Goal: Submit feedback/report problem

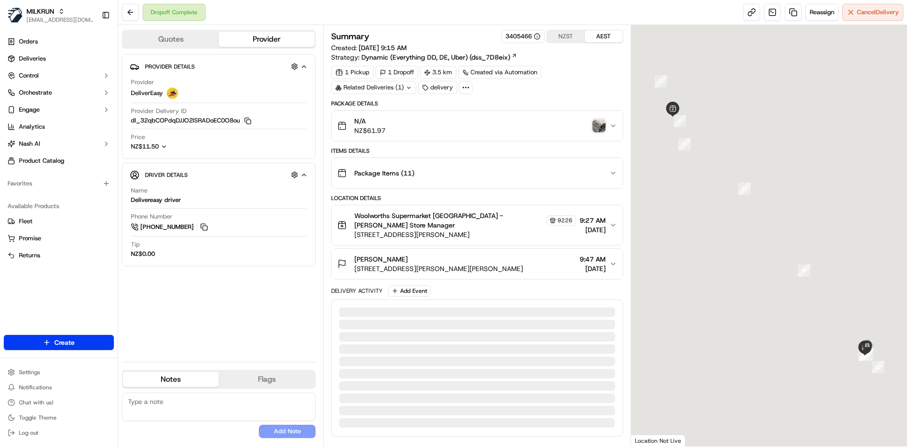
click at [464, 264] on span "[STREET_ADDRESS][PERSON_NAME][PERSON_NAME]" at bounding box center [438, 268] width 169 height 9
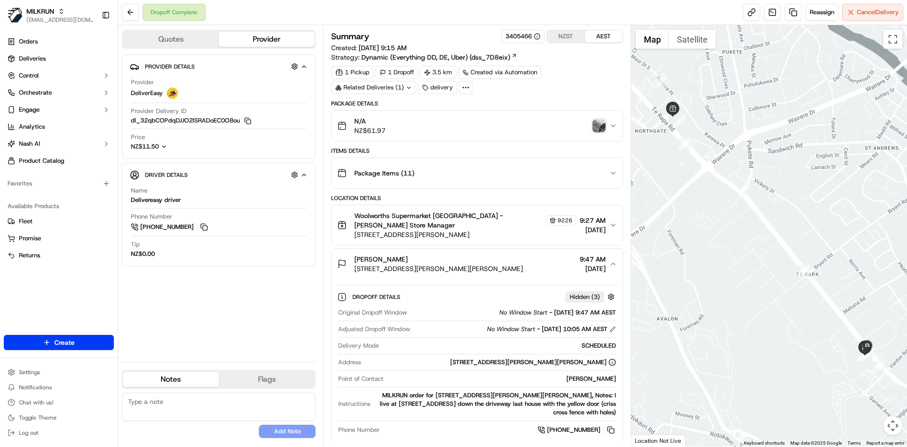
click at [478, 264] on span "421 Te Rapa Road, Te Rapa, Waikato Region 3200, NZ" at bounding box center [438, 268] width 169 height 9
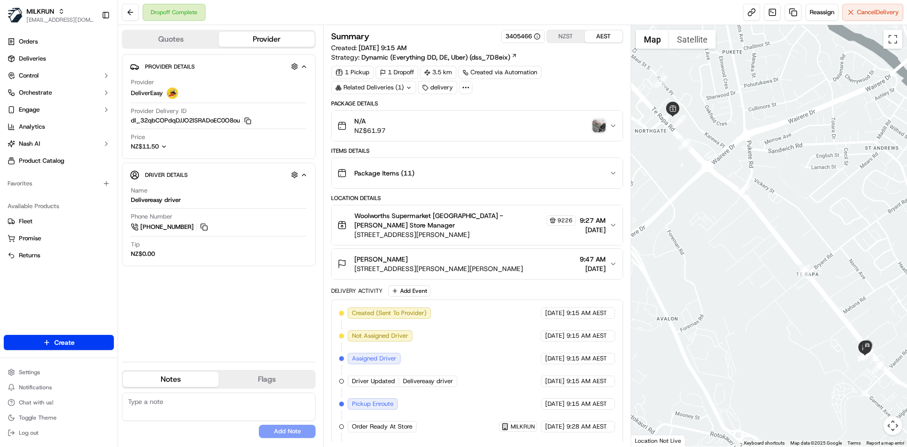
click at [446, 220] on span "Woolworths Supermarket NZ - Te Rapa Store Manager" at bounding box center [449, 220] width 190 height 19
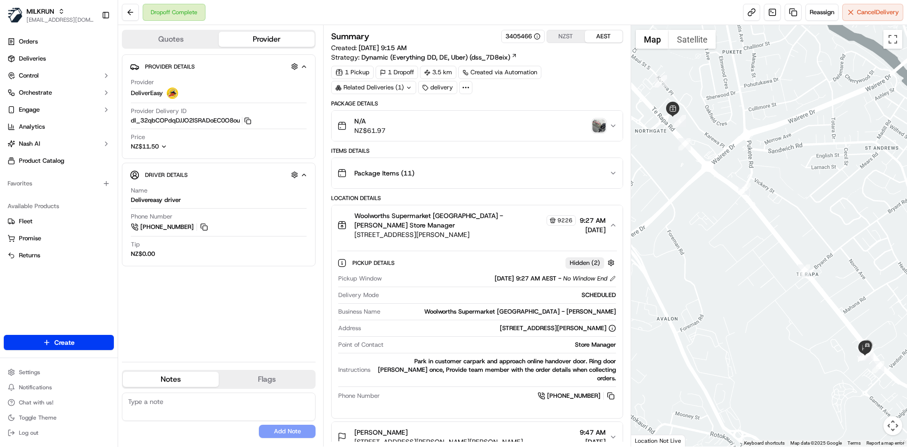
click at [446, 220] on span "Woolworths Supermarket NZ - Te Rapa Store Manager" at bounding box center [449, 220] width 190 height 19
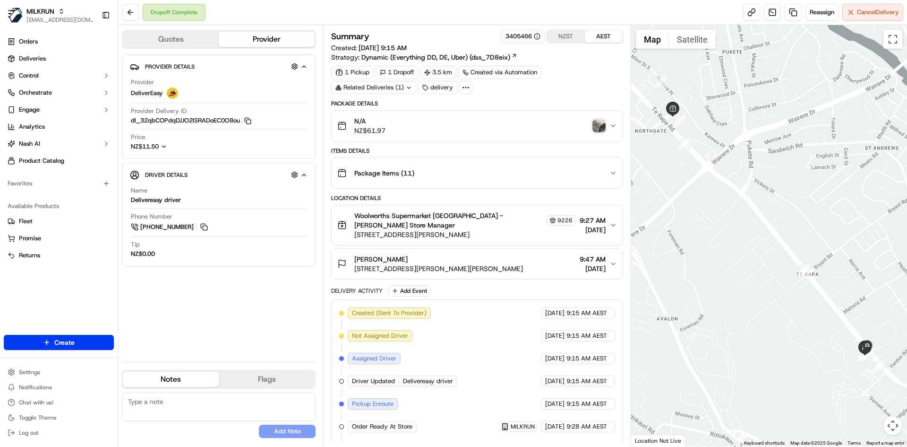
click at [418, 254] on div "Tessa Slater" at bounding box center [438, 258] width 169 height 9
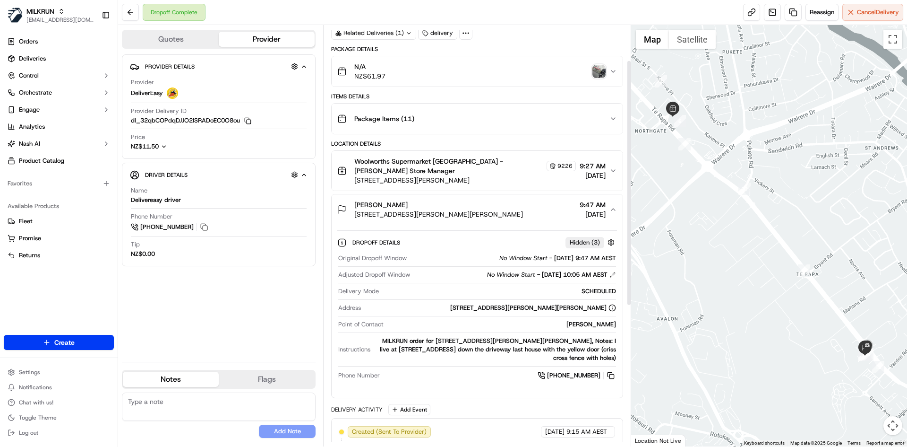
scroll to position [47, 0]
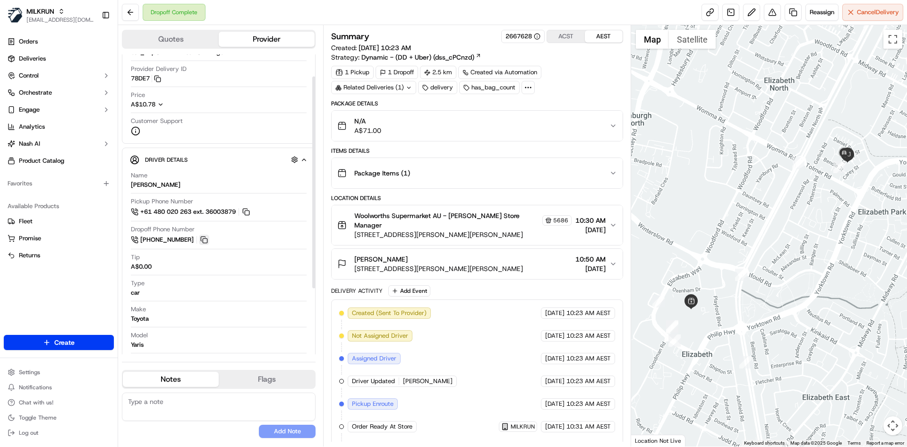
scroll to position [125, 0]
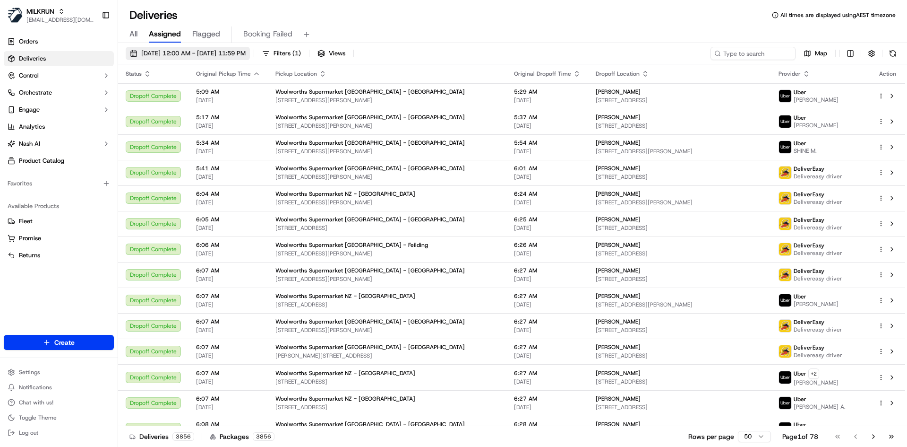
click at [146, 50] on span "18/09/2025 12:00 AM - 18/09/2025 11:59 PM" at bounding box center [193, 53] width 104 height 9
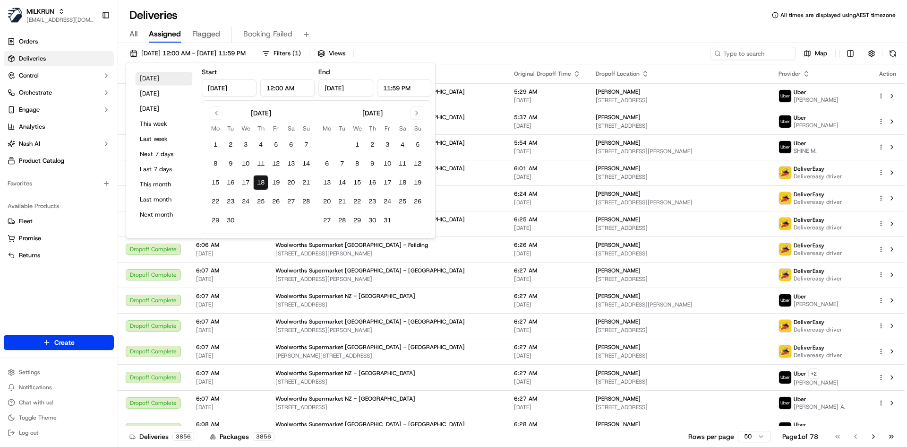
click at [167, 80] on button "Today" at bounding box center [164, 78] width 57 height 13
drag, startPoint x: 502, startPoint y: 29, endPoint x: 668, endPoint y: 12, distance: 166.7
click at [503, 29] on div "All Assigned Flagged Booking Failed" at bounding box center [512, 34] width 789 height 17
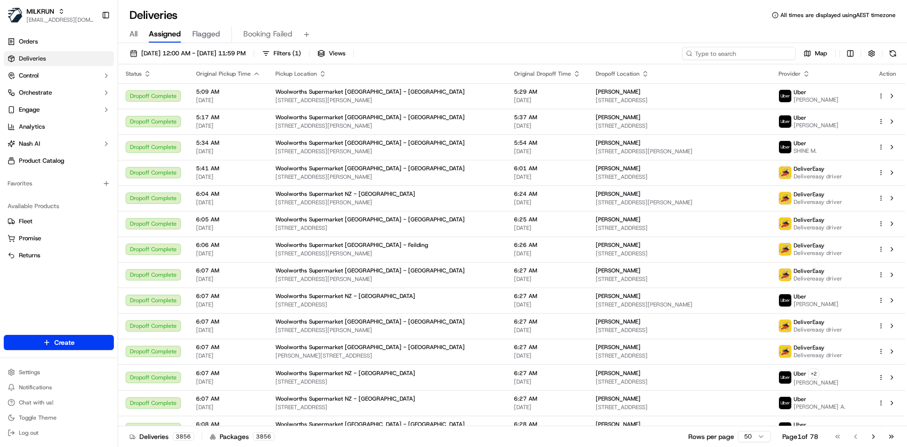
click at [758, 56] on input at bounding box center [738, 53] width 113 height 13
paste input "Malia Maia"
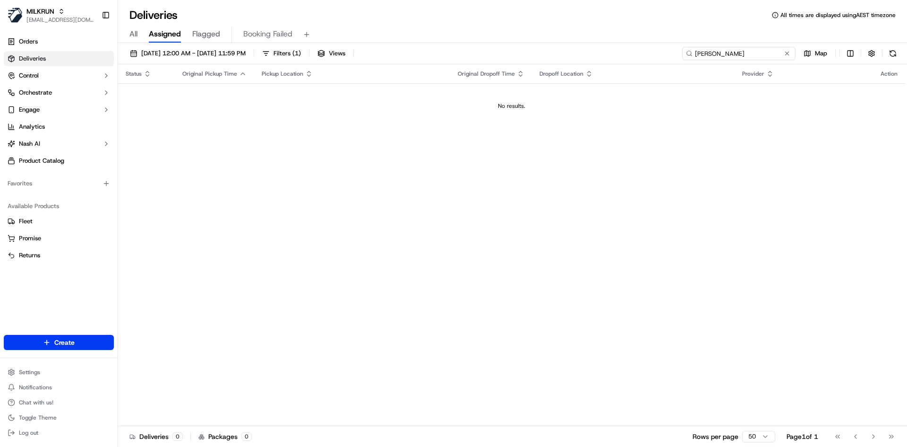
click at [715, 53] on input "Malia Maia" at bounding box center [738, 53] width 113 height 13
click at [716, 56] on input "Malia Maia" at bounding box center [738, 53] width 113 height 13
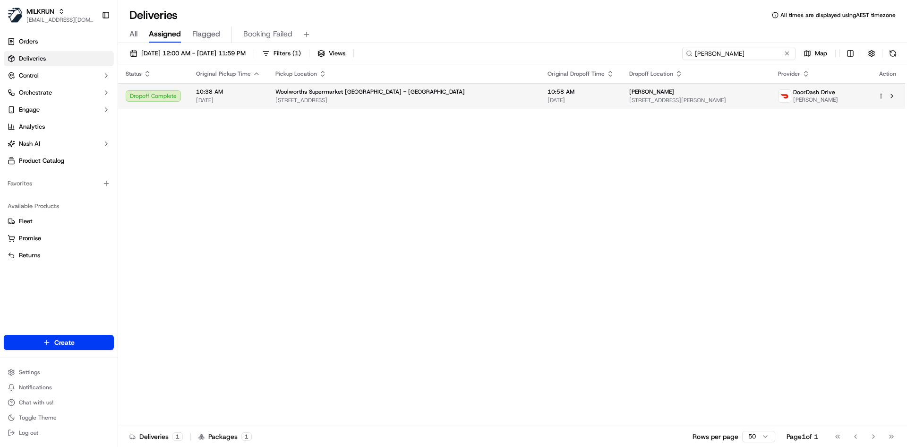
type input "Malia Maia"
click at [548, 98] on span "[DATE]" at bounding box center [581, 100] width 67 height 8
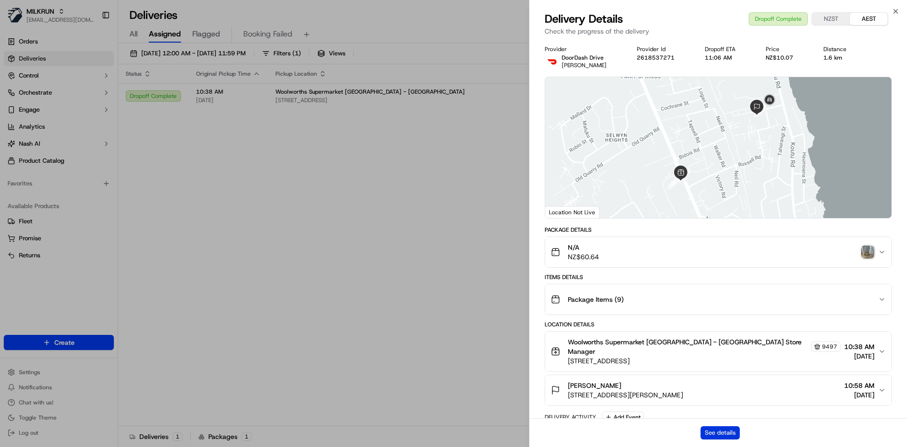
click at [708, 432] on button "See details" at bounding box center [720, 432] width 39 height 13
click at [708, 429] on button "See details" at bounding box center [720, 432] width 39 height 13
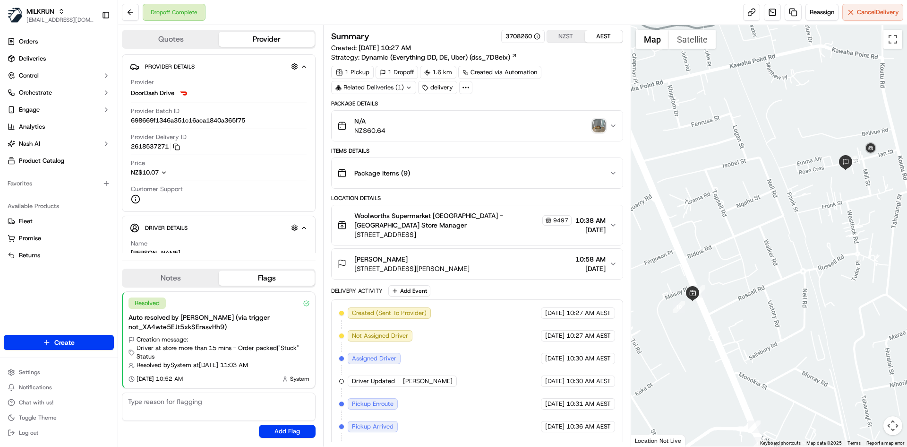
click at [598, 125] on img "button" at bounding box center [599, 125] width 13 height 13
drag, startPoint x: 353, startPoint y: 270, endPoint x: 542, endPoint y: 275, distance: 188.1
click at [542, 275] on button "Malia Maia 21/16 Ian Street, Koutu, Bay of Plenty Region 3010, NZ 10:58 AM 18/0…" at bounding box center [477, 264] width 291 height 30
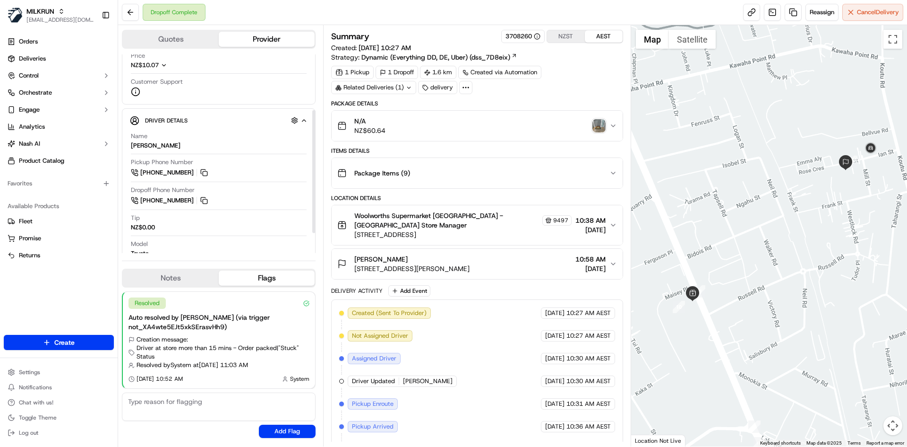
scroll to position [122, 0]
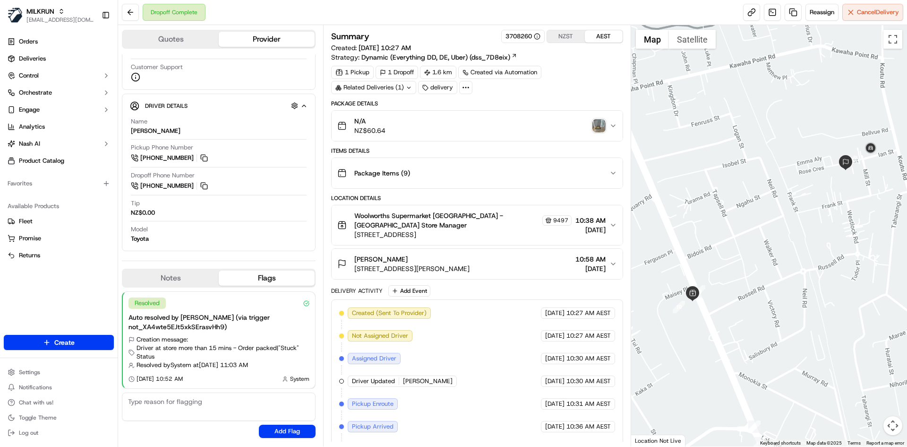
click at [599, 127] on img "button" at bounding box center [599, 125] width 13 height 13
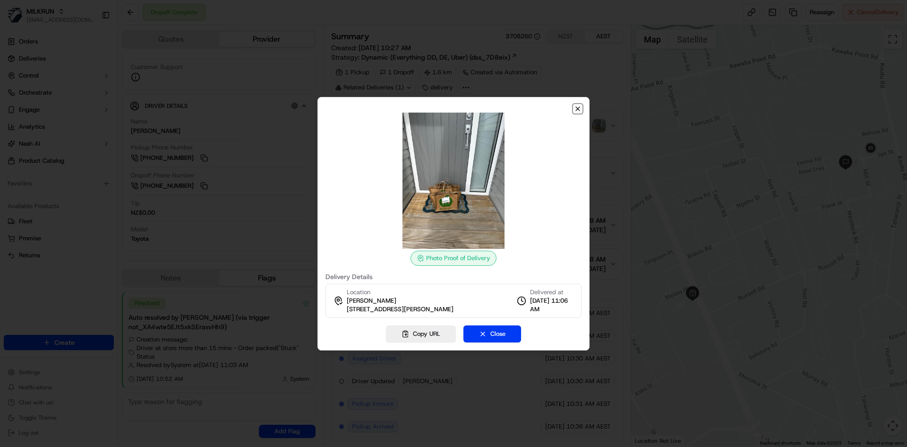
click at [576, 107] on icon "button" at bounding box center [578, 109] width 4 height 4
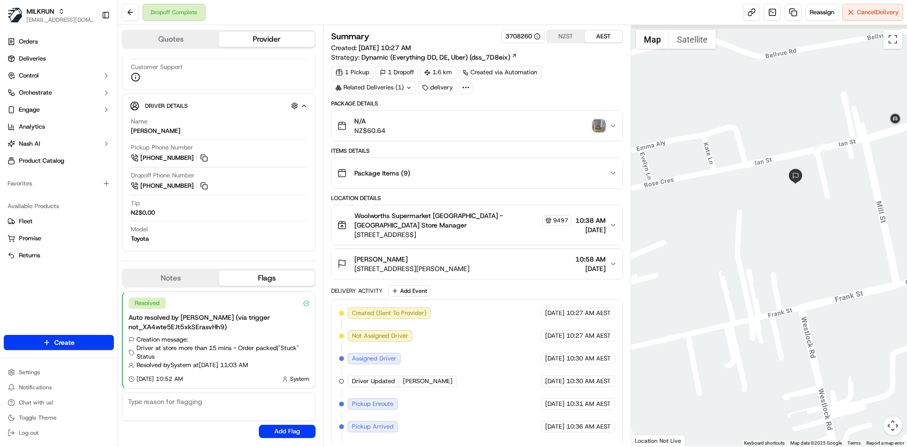
drag, startPoint x: 855, startPoint y: 167, endPoint x: 822, endPoint y: 207, distance: 52.0
click at [822, 207] on div at bounding box center [769, 235] width 276 height 421
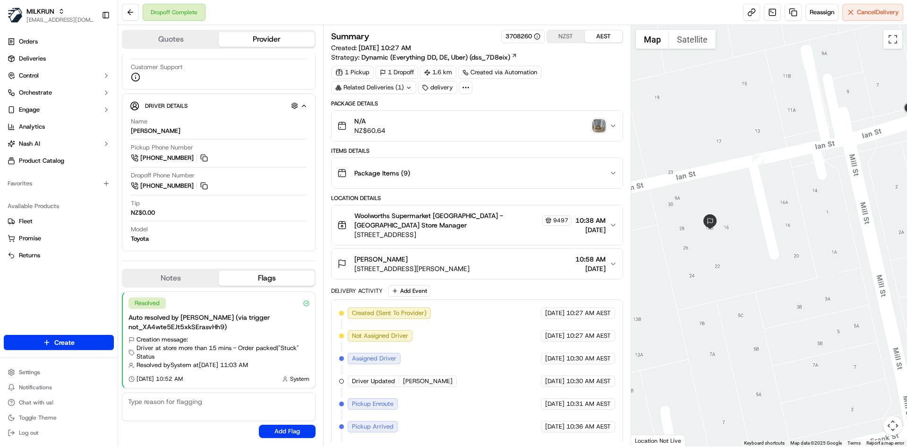
drag, startPoint x: 489, startPoint y: 253, endPoint x: 532, endPoint y: 258, distance: 43.8
click at [491, 254] on button "Malia Maia 21/16 Ian Street, Koutu, Bay of Plenty Region 3010, NZ 10:58 AM 18/0…" at bounding box center [477, 264] width 291 height 30
click at [555, 265] on div "Malia Maia 21/16 Ian Street, Koutu, Bay of Plenty Region 3010, NZ 10:58 AM 18/0…" at bounding box center [473, 263] width 272 height 19
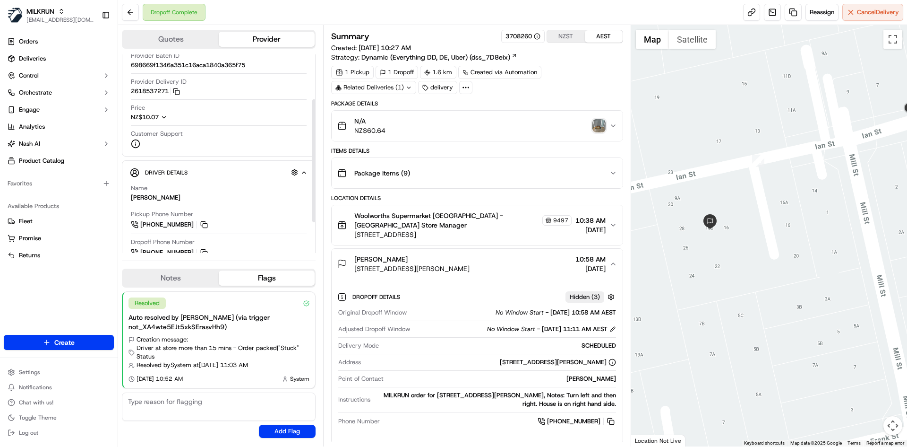
scroll to position [0, 0]
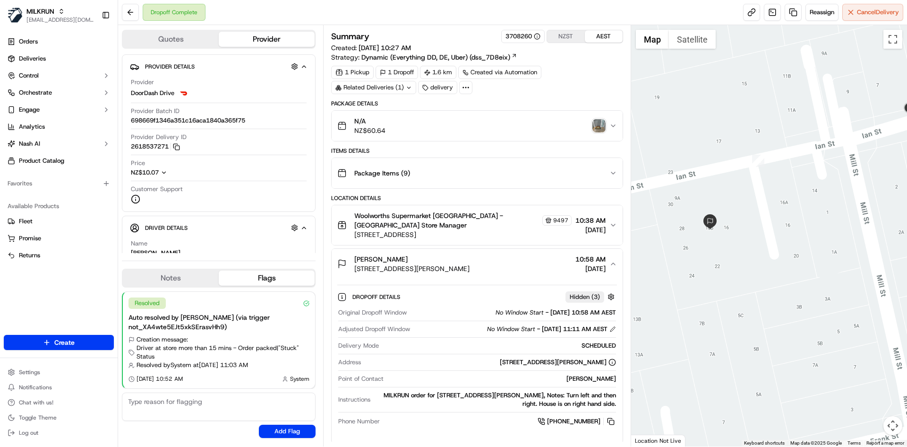
click at [428, 261] on div "Malia Maia" at bounding box center [411, 258] width 115 height 9
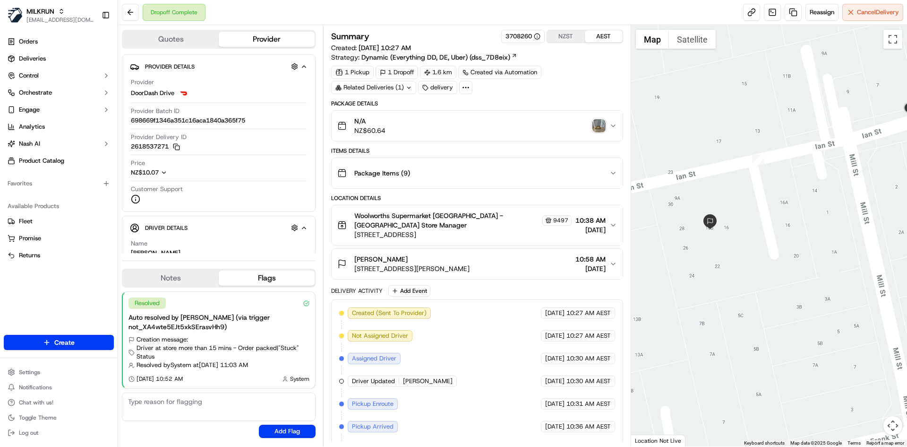
click at [450, 268] on span "21/16 Ian Street, Koutu, Bay of Plenty Region 3010, NZ" at bounding box center [411, 268] width 115 height 9
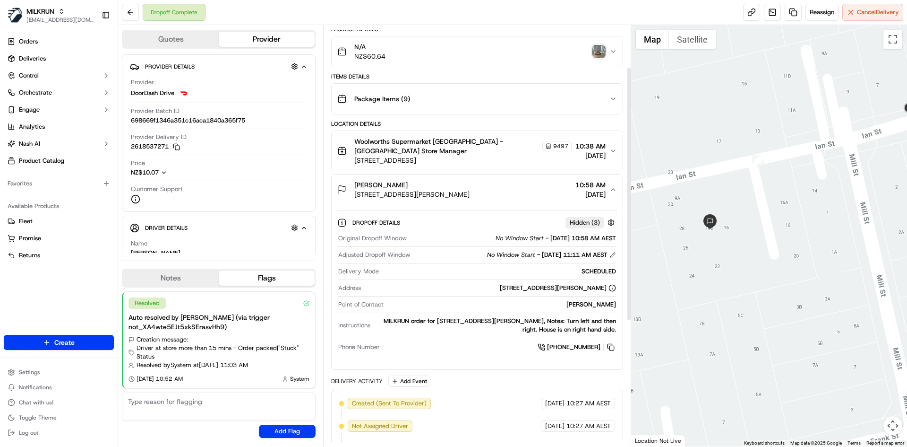
scroll to position [79, 0]
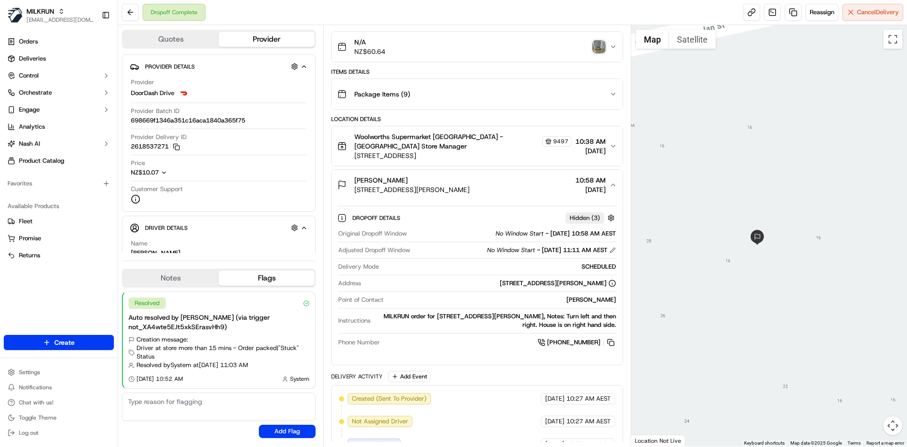
drag, startPoint x: 685, startPoint y: 250, endPoint x: 758, endPoint y: 292, distance: 83.8
click at [758, 292] on div at bounding box center [769, 235] width 276 height 421
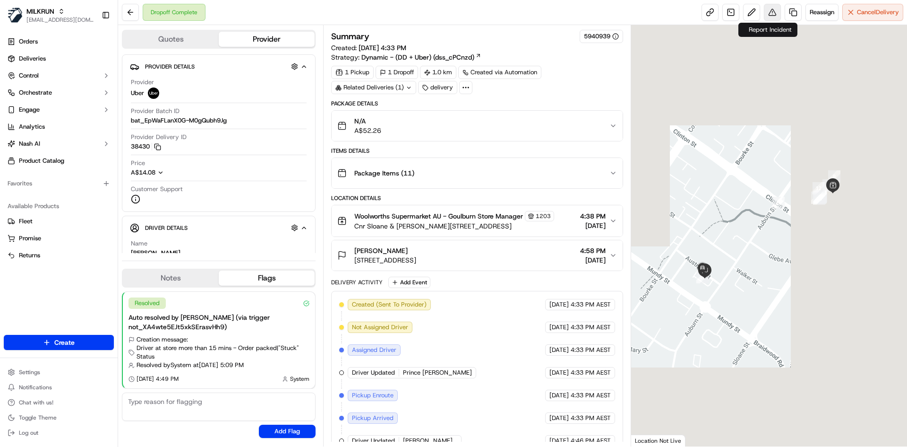
click at [769, 15] on button at bounding box center [772, 12] width 17 height 17
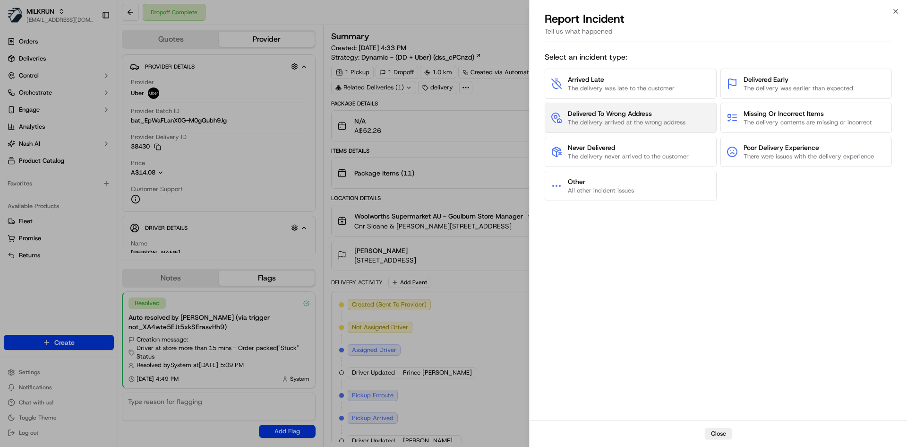
click at [671, 124] on span "The delivery arrived at the wrong address" at bounding box center [627, 122] width 118 height 9
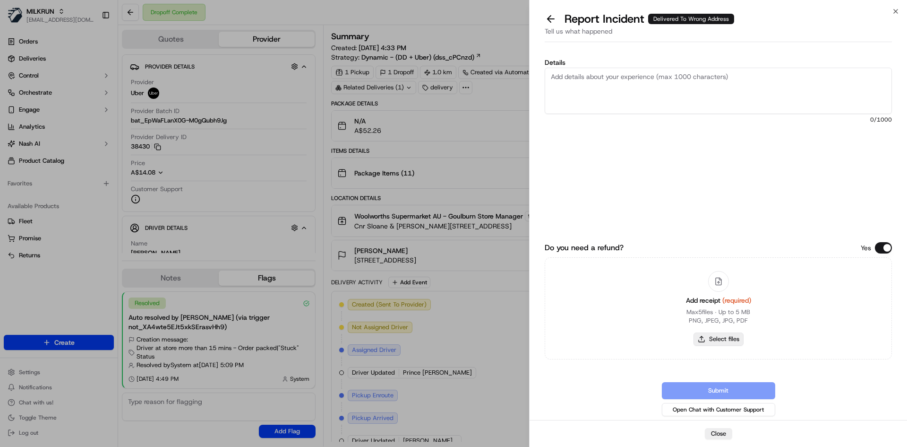
click at [727, 334] on button "Select files" at bounding box center [719, 338] width 50 height 13
type input "C:\fakepath\TH.pdf"
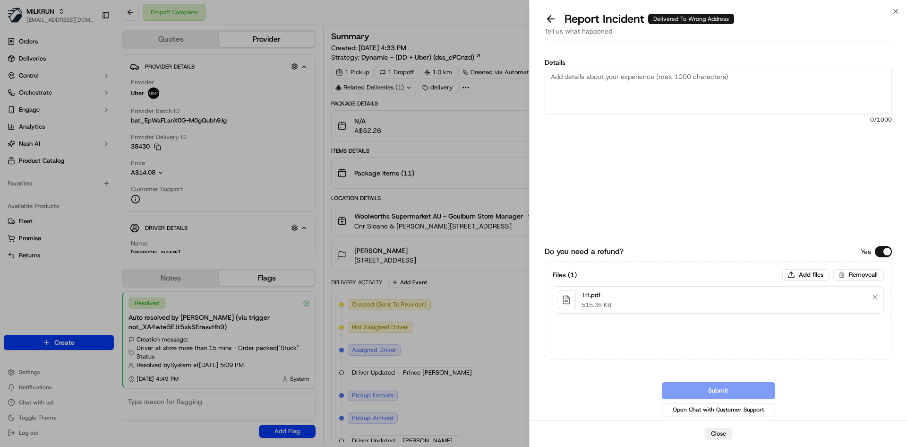
click at [689, 93] on textarea "Details" at bounding box center [718, 91] width 347 height 46
paste textarea "Delivered to the wrong address - please refund"
click at [772, 77] on textarea "Delivered to the wrong address - please refund $" at bounding box center [718, 91] width 347 height 46
paste textarea "51.81"
type textarea "Delivered to the wrong address - please refund $51.81"
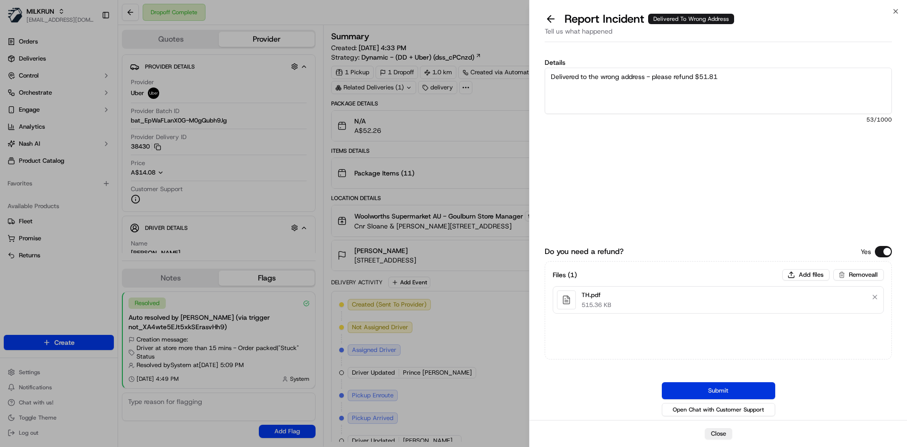
click at [680, 385] on button "Submit" at bounding box center [718, 390] width 113 height 17
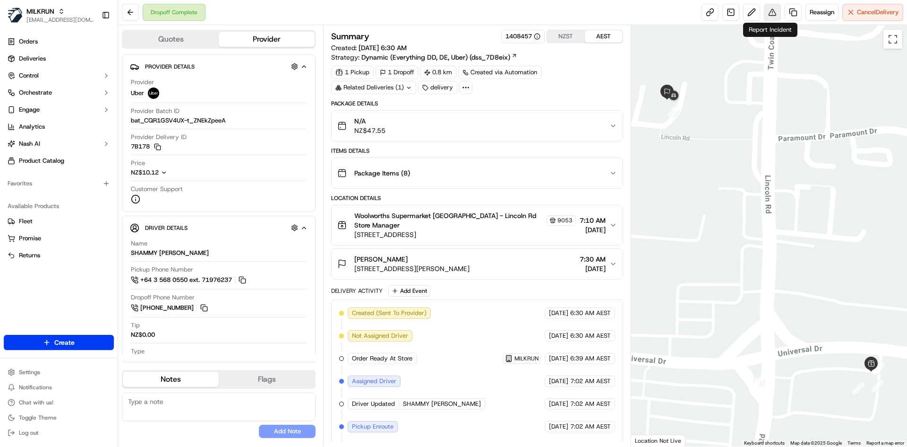
click at [765, 12] on button at bounding box center [772, 12] width 17 height 17
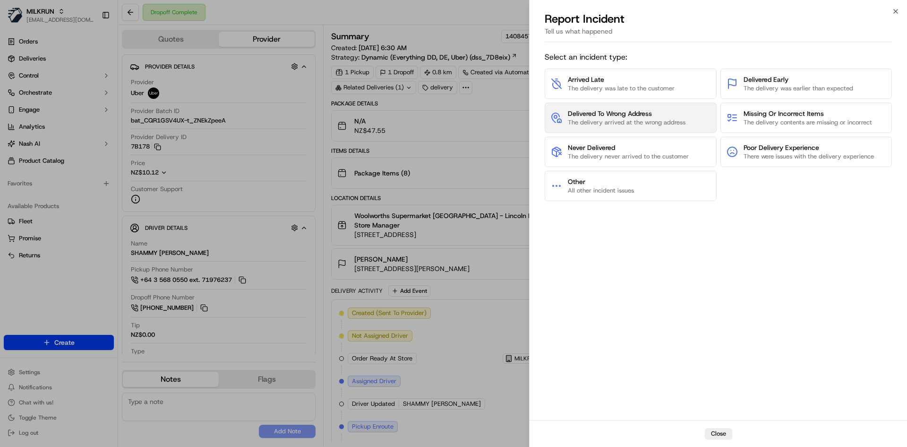
click at [635, 119] on span "The delivery arrived at the wrong address" at bounding box center [627, 122] width 118 height 9
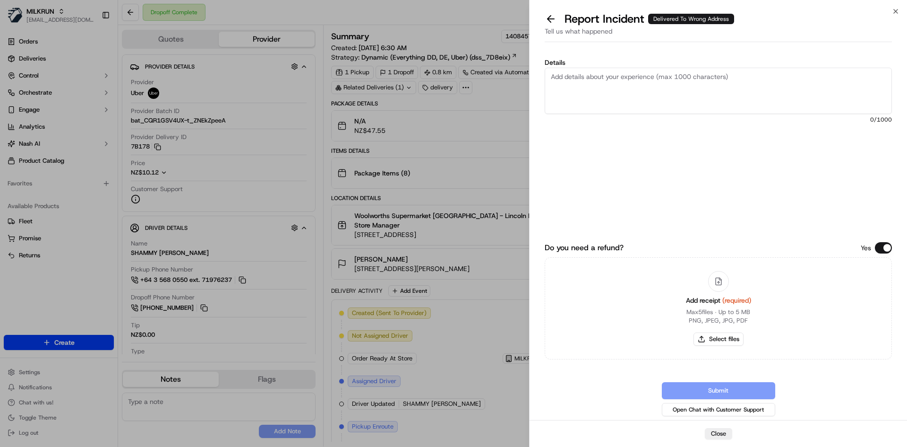
click at [642, 105] on div "Details 0 /1000" at bounding box center [718, 131] width 347 height 144
click at [646, 91] on textarea "Details" at bounding box center [718, 91] width 347 height 46
paste textarea "47.55"
type textarea "47.55"
click at [710, 336] on button "Select files" at bounding box center [719, 338] width 50 height 13
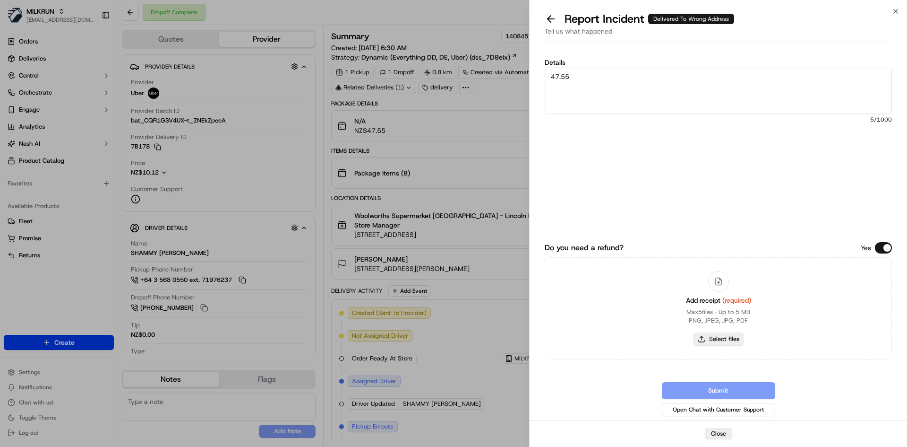
click at [726, 339] on button "Select files" at bounding box center [719, 338] width 50 height 13
type input "C:\fakepath\DT.pdf"
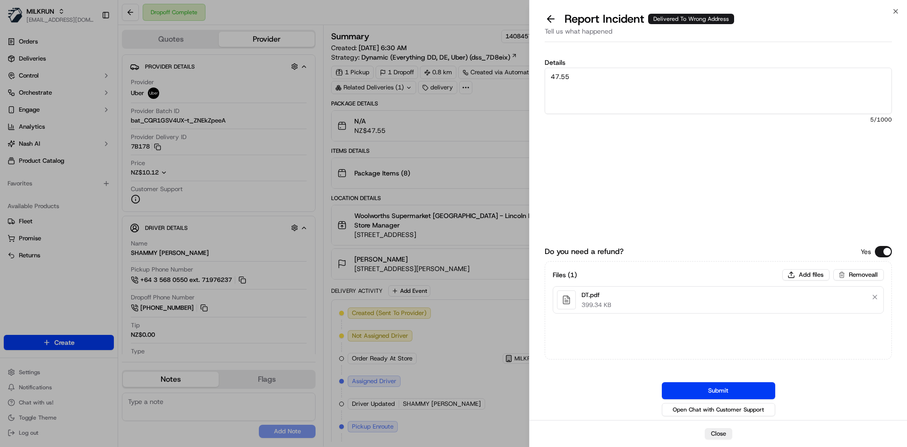
click at [551, 78] on textarea "47.55" at bounding box center [718, 91] width 347 height 46
paste textarea "Delivered to the wrong address - please refund"
type textarea "Delivered to the wrong address - please refund $47.55"
click at [712, 387] on button "Submit" at bounding box center [718, 390] width 113 height 17
